Goal: Complete application form: Complete application form

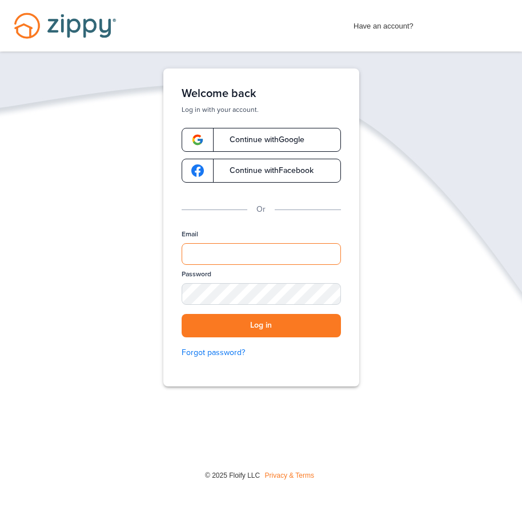
click at [199, 245] on input "Email" at bounding box center [261, 254] width 159 height 22
type input "**********"
click at [276, 323] on button "Log in" at bounding box center [261, 325] width 159 height 23
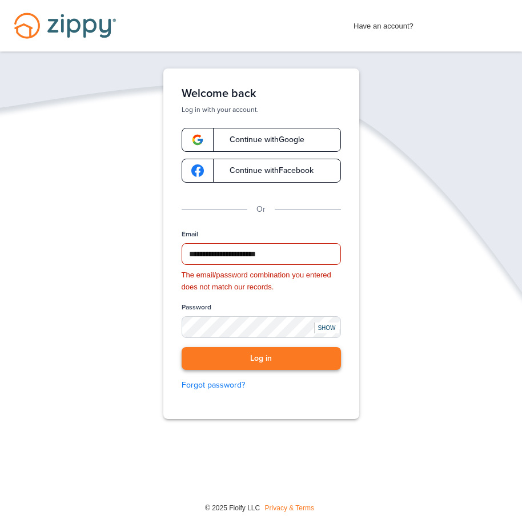
click at [263, 356] on button "Log in" at bounding box center [261, 358] width 159 height 23
click at [260, 360] on button "Log in" at bounding box center [261, 358] width 159 height 23
click at [325, 328] on div "SHOW" at bounding box center [326, 328] width 25 height 11
click at [279, 356] on button "Log in" at bounding box center [261, 358] width 159 height 23
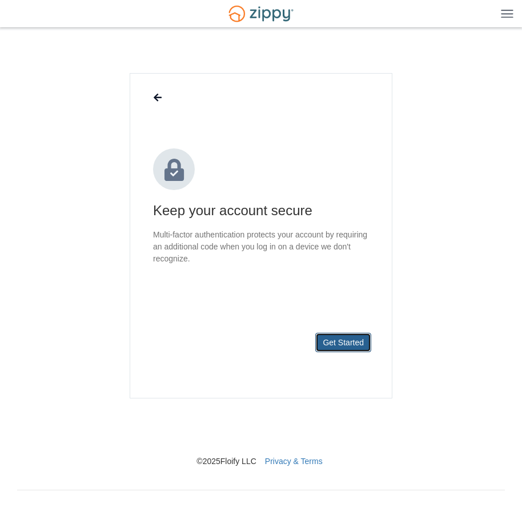
click at [349, 340] on button "Get Started" at bounding box center [343, 342] width 56 height 19
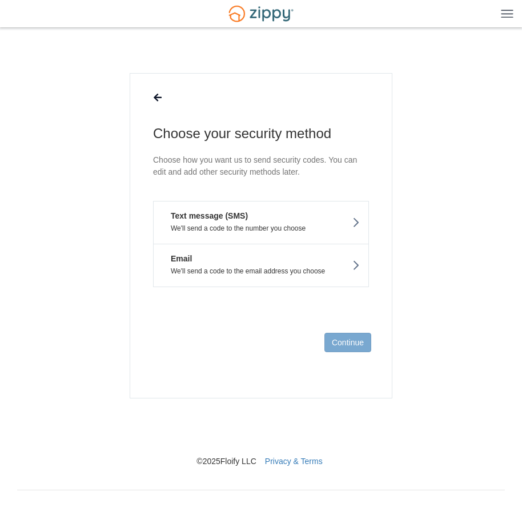
click at [359, 221] on icon at bounding box center [356, 222] width 8 height 13
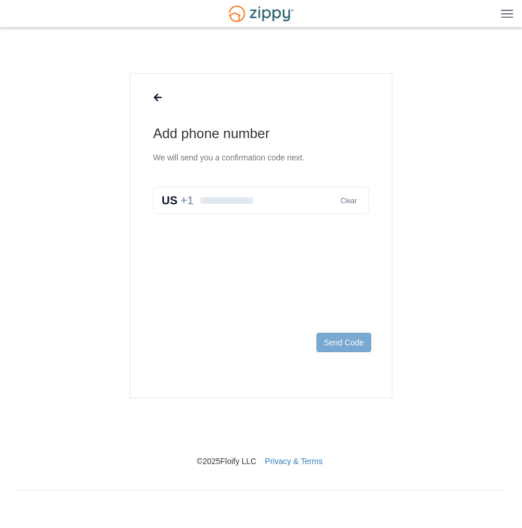
click at [200, 200] on input "text" at bounding box center [261, 200] width 216 height 27
type input "**********"
click at [355, 340] on button "Send Code" at bounding box center [343, 342] width 55 height 19
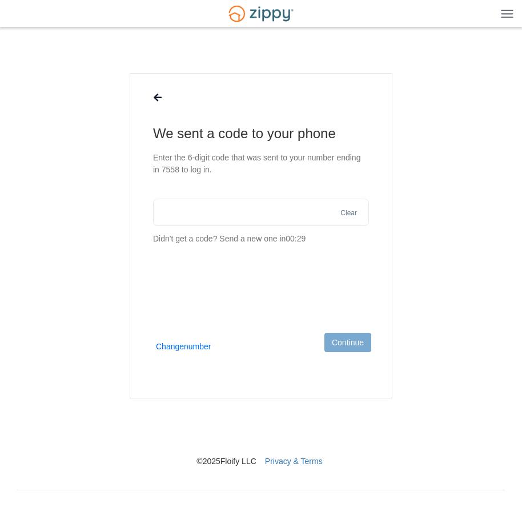
drag, startPoint x: 178, startPoint y: 212, endPoint x: 194, endPoint y: 213, distance: 16.0
click at [184, 212] on input "text" at bounding box center [261, 212] width 216 height 27
type input "******"
click at [354, 345] on button "Continue" at bounding box center [347, 342] width 47 height 19
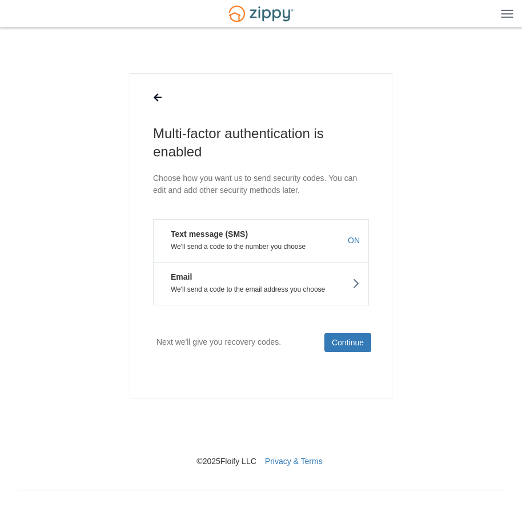
click at [355, 284] on icon at bounding box center [356, 284] width 8 height 13
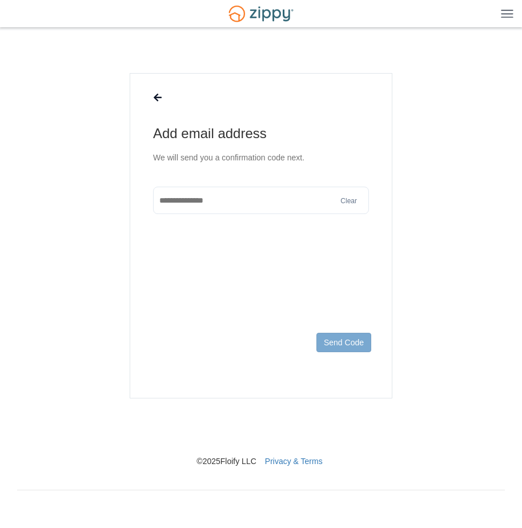
click at [172, 203] on input "text" at bounding box center [261, 200] width 216 height 27
type input "**********"
drag, startPoint x: 344, startPoint y: 342, endPoint x: 356, endPoint y: 335, distance: 13.6
click at [355, 335] on button "Send Code" at bounding box center [343, 342] width 55 height 19
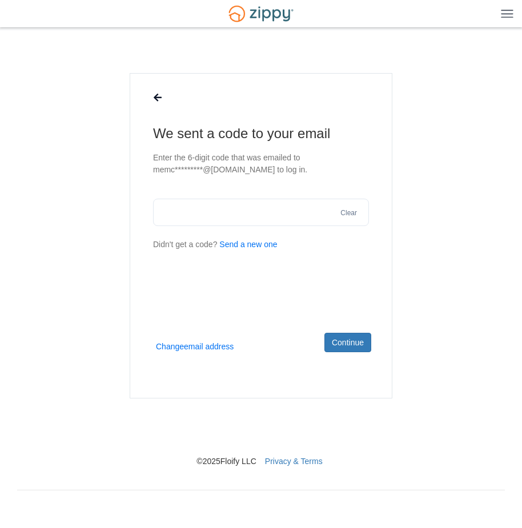
click at [250, 243] on button "Send a new one" at bounding box center [248, 245] width 58 height 12
click at [207, 214] on input "text" at bounding box center [261, 212] width 216 height 27
click at [358, 344] on button "Continue" at bounding box center [347, 342] width 47 height 19
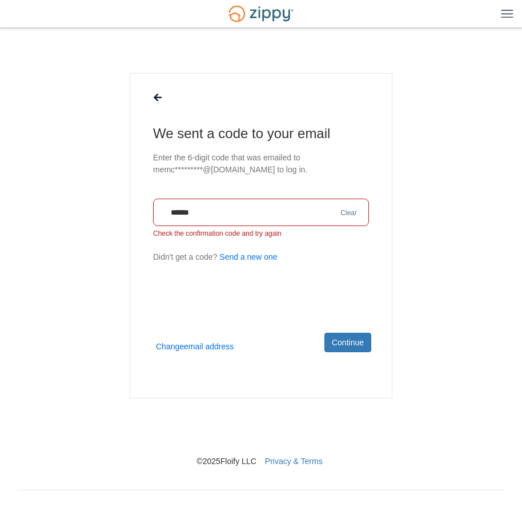
click at [292, 212] on input "******" at bounding box center [261, 212] width 216 height 27
type input "*"
type input "******"
click at [340, 344] on button "Continue" at bounding box center [347, 342] width 47 height 19
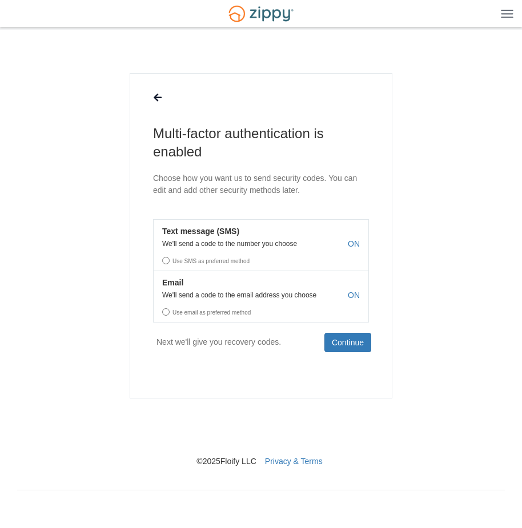
click at [363, 235] on button "Text message (SMS) We'll send a code to the number you choose ON Use SMS as pre…" at bounding box center [261, 244] width 216 height 51
click at [352, 340] on button "Continue" at bounding box center [347, 342] width 47 height 19
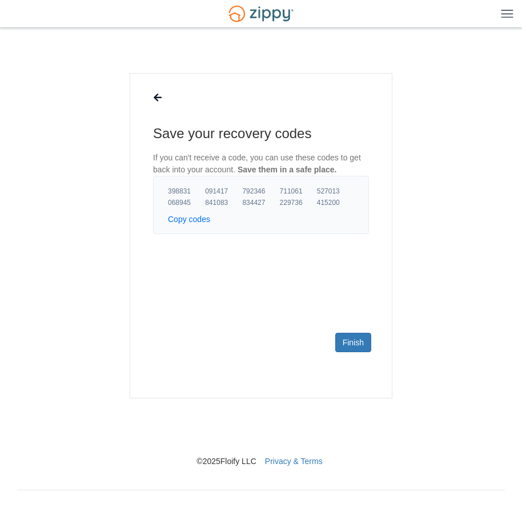
click at [180, 191] on span "398831" at bounding box center [186, 191] width 37 height 9
click at [195, 220] on button "Copy codes" at bounding box center [189, 219] width 42 height 11
click at [350, 343] on link "Finish" at bounding box center [353, 342] width 36 height 19
